Goal: Transaction & Acquisition: Purchase product/service

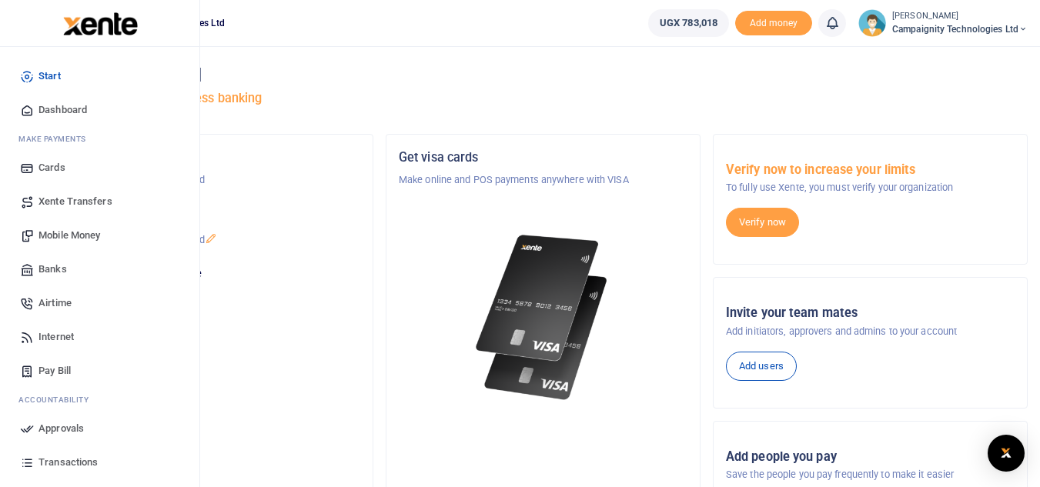
click at [68, 463] on span "Transactions" at bounding box center [67, 462] width 59 height 15
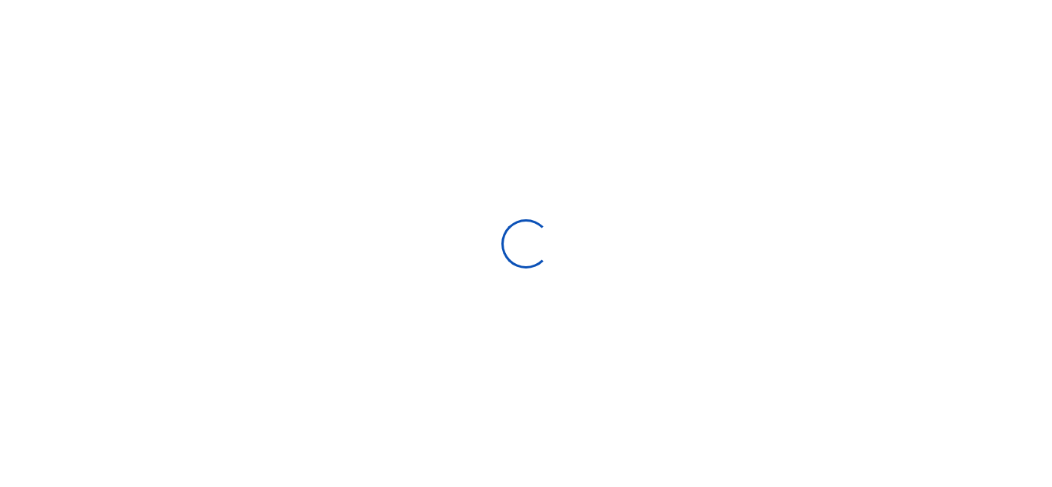
select select
type input "[DATE] - [DATE]"
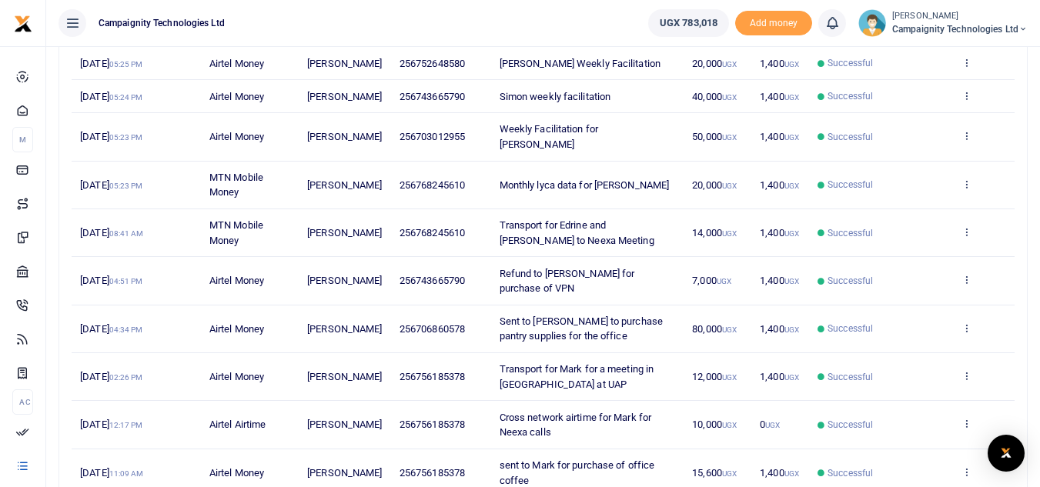
scroll to position [265, 0]
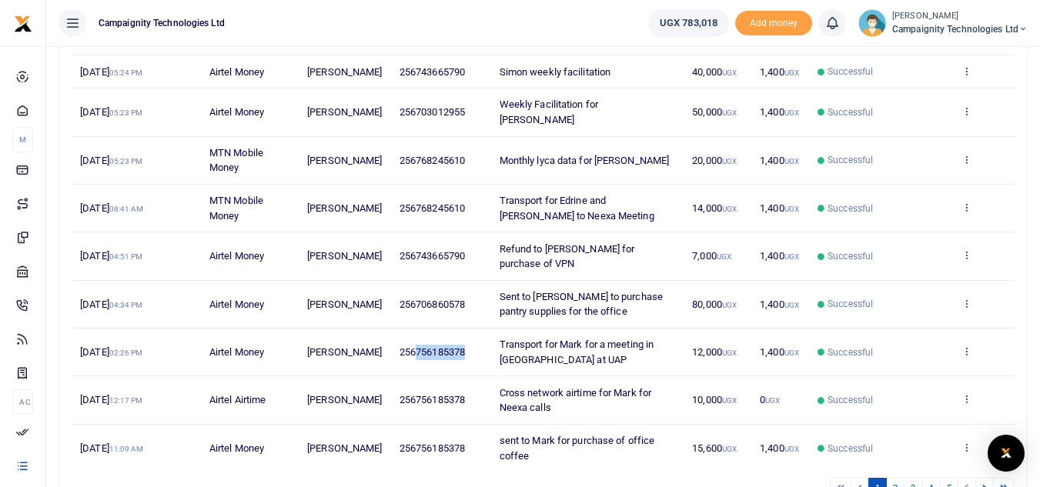
drag, startPoint x: 413, startPoint y: 370, endPoint x: 470, endPoint y: 375, distance: 58.0
click at [470, 375] on td "256756185378" at bounding box center [441, 353] width 100 height 48
copy span "756185378"
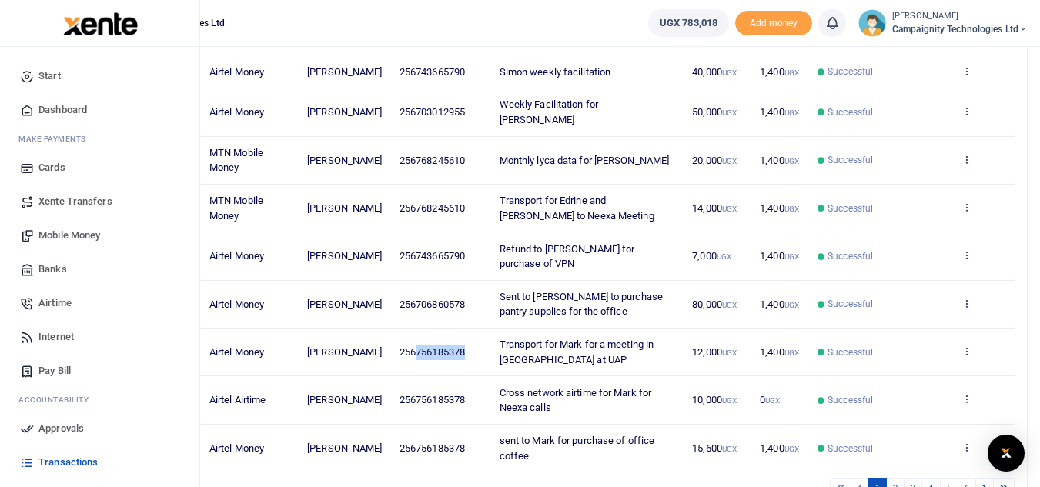
click at [69, 237] on span "Mobile Money" at bounding box center [69, 235] width 62 height 15
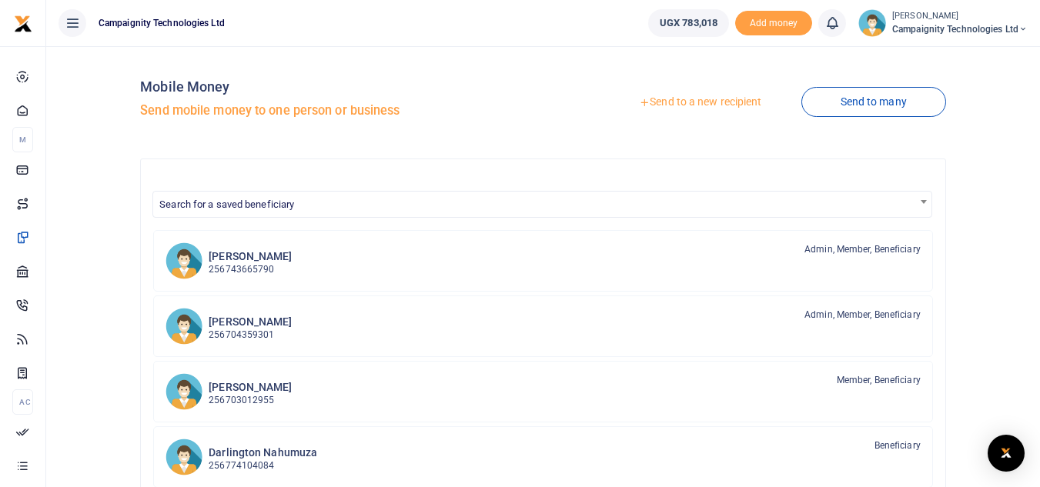
click at [700, 105] on link "Send to a new recipient" at bounding box center [700, 103] width 201 height 28
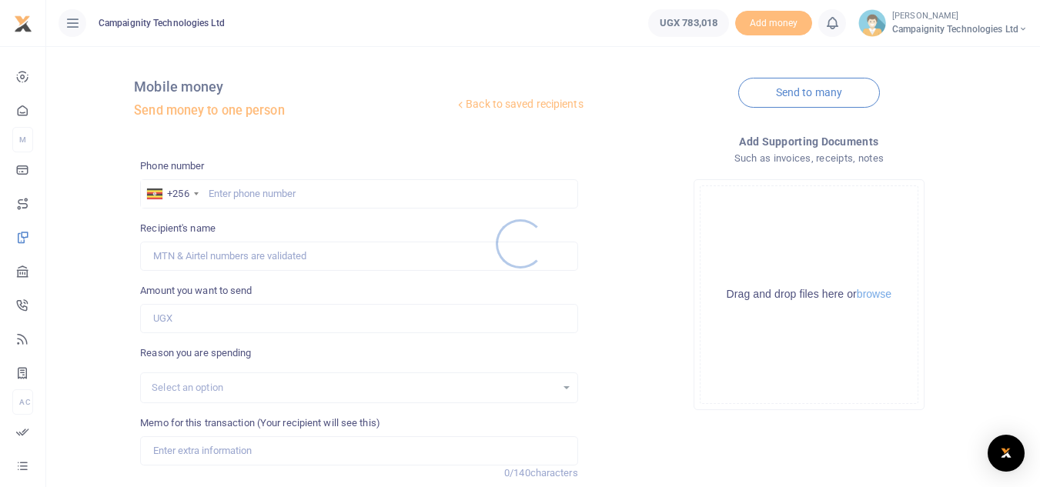
click at [264, 200] on div at bounding box center [520, 243] width 1040 height 487
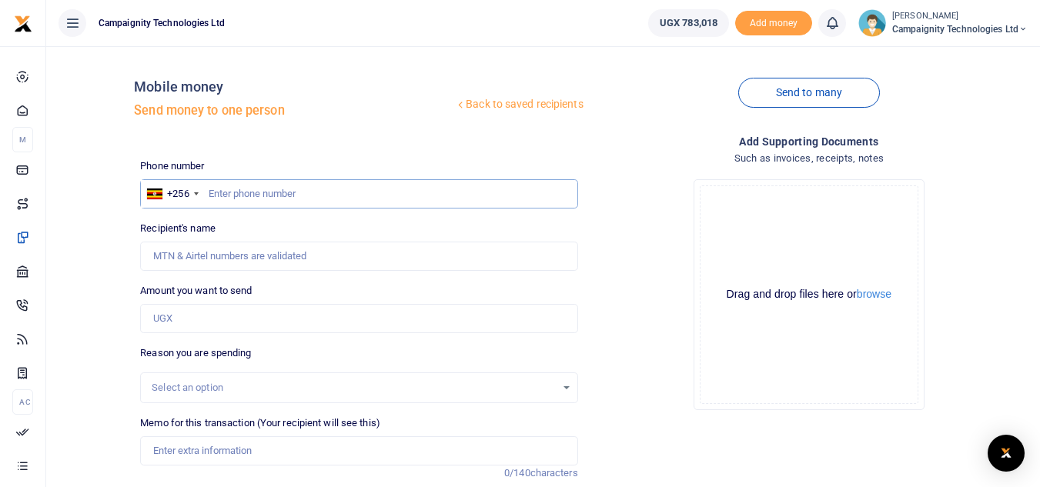
click at [259, 192] on input "text" at bounding box center [358, 193] width 437 height 29
paste input "756185378"
type input "756185378"
click at [196, 306] on input "Amount you want to send" at bounding box center [358, 318] width 437 height 29
type input "50,000"
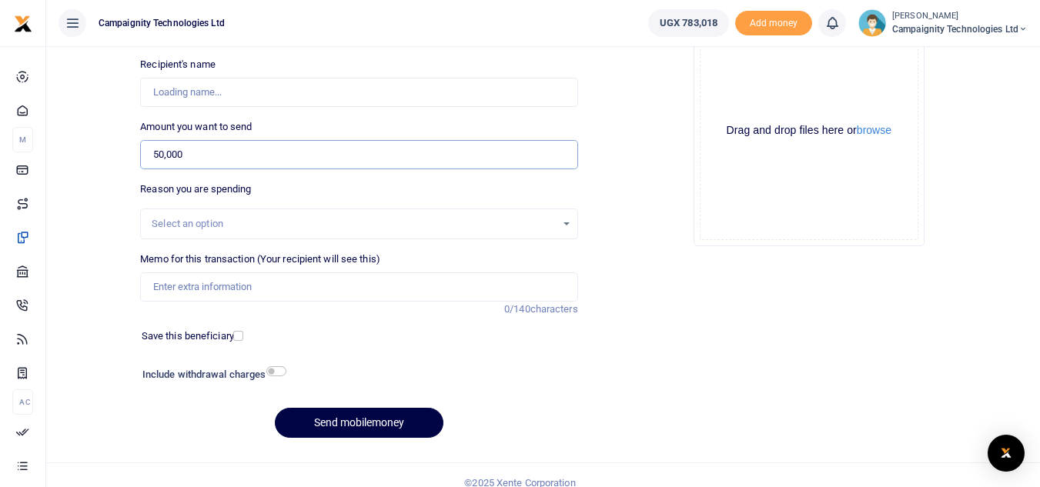
type input "Mark Nakibinge"
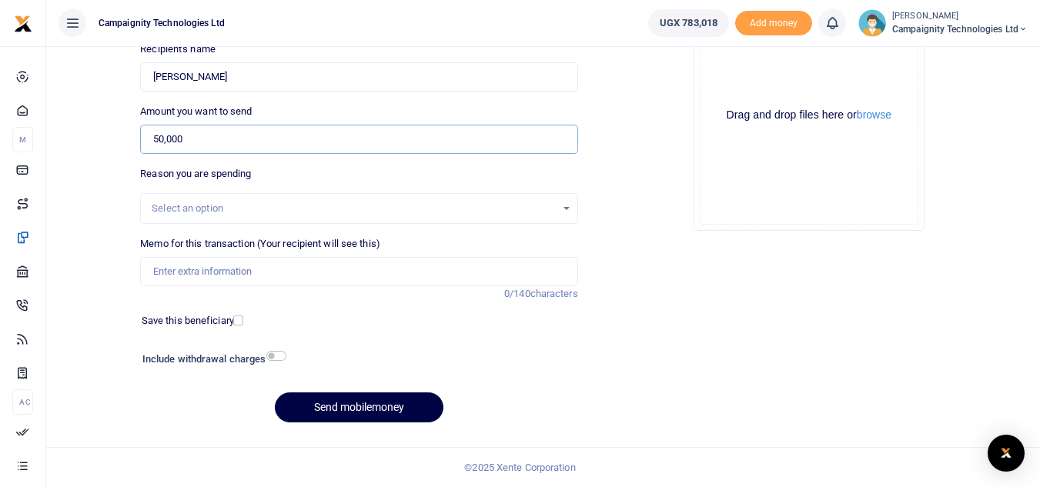
type input "50,000"
click at [352, 279] on input "Memo for this transaction (Your recipient will see this)" at bounding box center [358, 271] width 437 height 29
type input "Mark weekly facilitation"
click at [386, 401] on button "Send mobilemoney" at bounding box center [359, 408] width 169 height 30
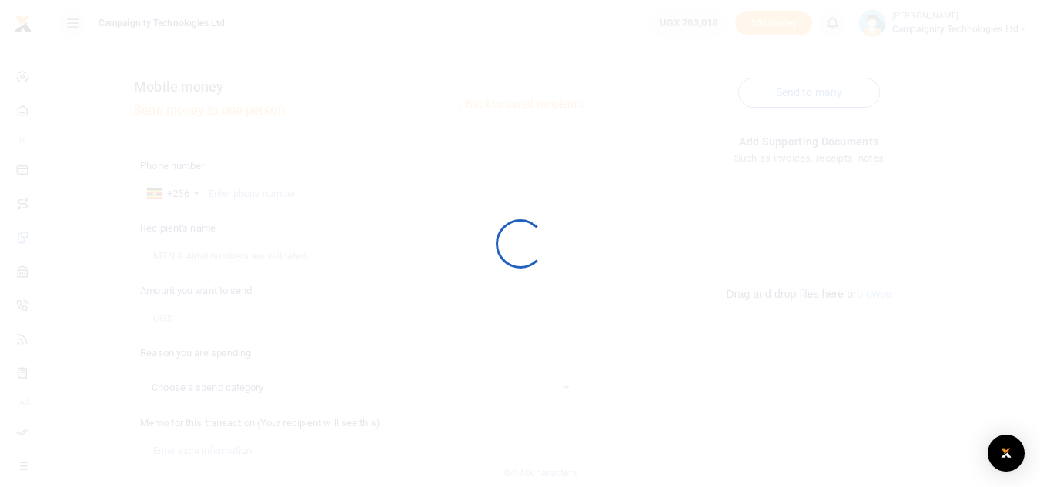
scroll to position [179, 0]
select select
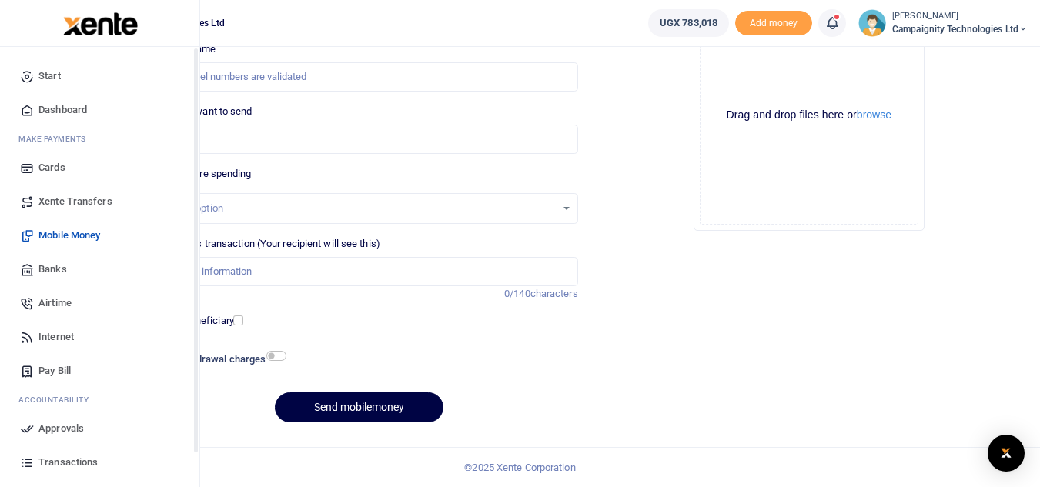
click at [59, 430] on span "Approvals" at bounding box center [60, 428] width 45 height 15
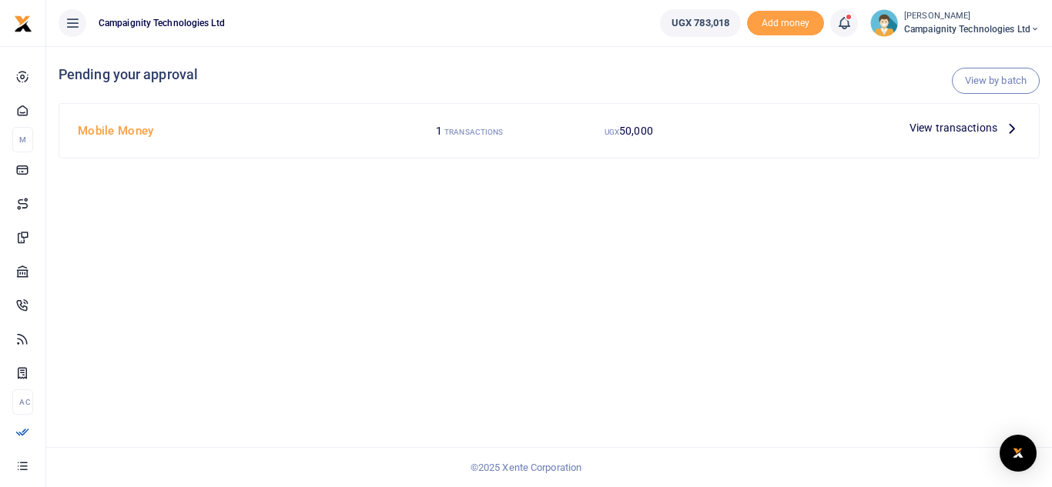
click at [944, 122] on span "View transactions" at bounding box center [953, 127] width 88 height 17
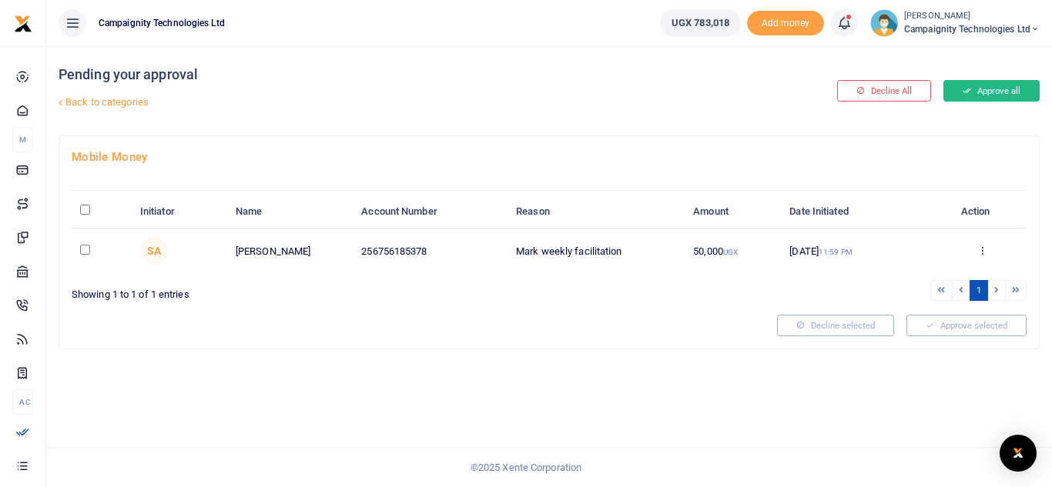
click at [1002, 92] on button "Approve all" at bounding box center [991, 91] width 96 height 22
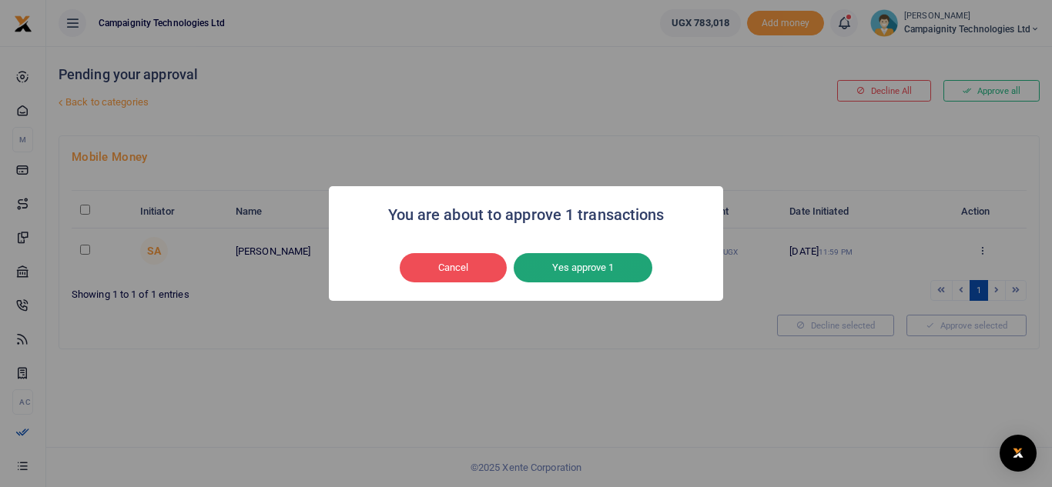
click at [603, 269] on button "Yes approve 1" at bounding box center [582, 267] width 139 height 29
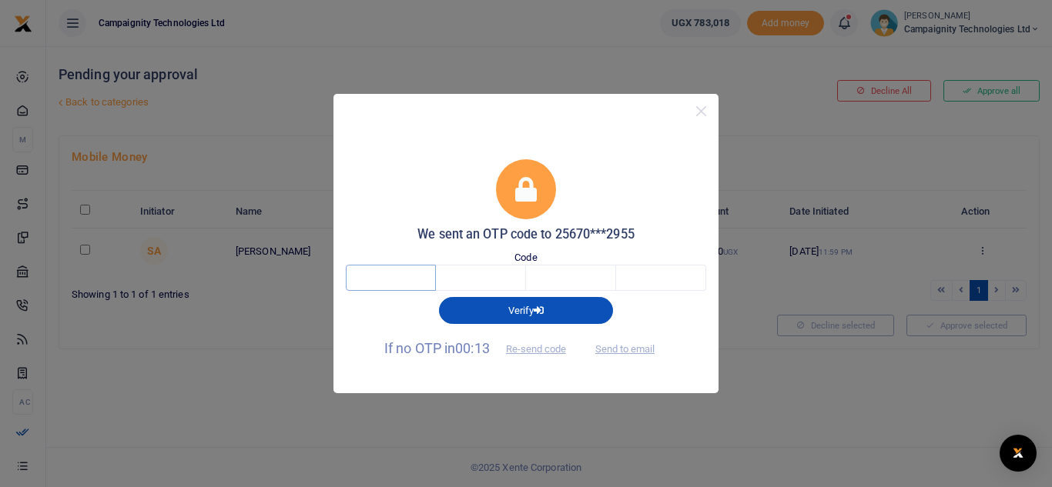
click at [408, 270] on input "text" at bounding box center [391, 278] width 90 height 26
type input "9"
type input "3"
type input "2"
type input "1"
